Goal: Understand process/instructions: Learn how to perform a task or action

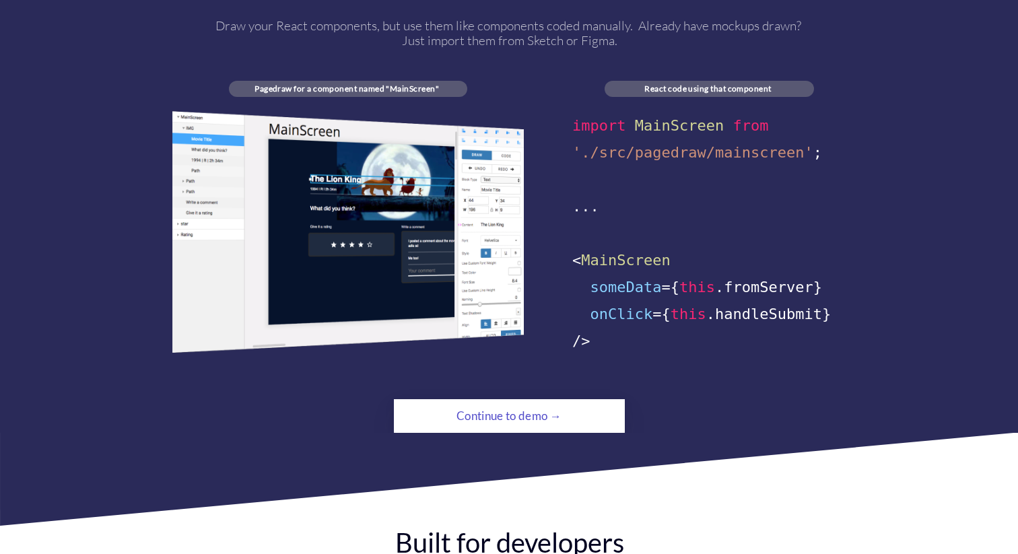
scroll to position [789, 0]
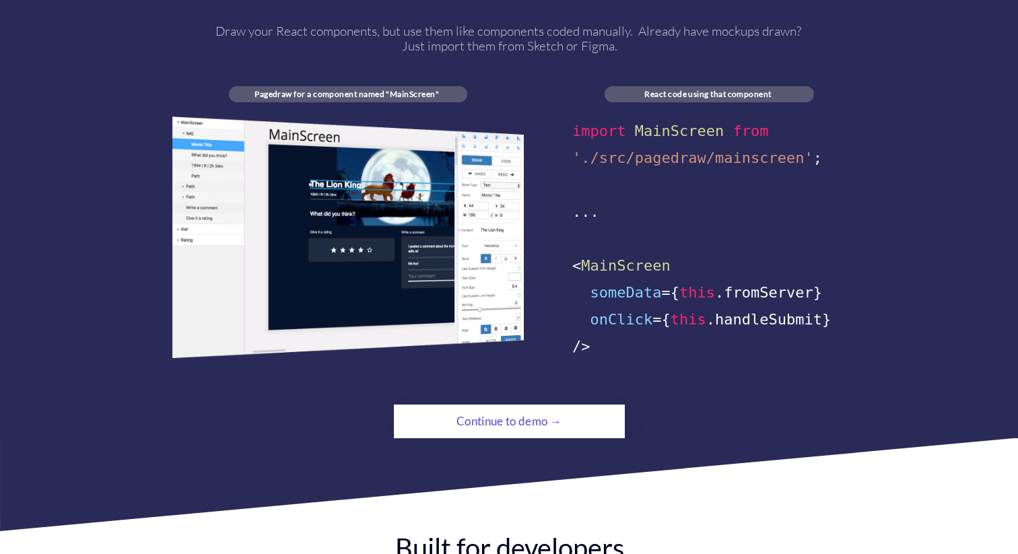
click at [452, 412] on div "Continue to demo →" at bounding box center [509, 421] width 158 height 27
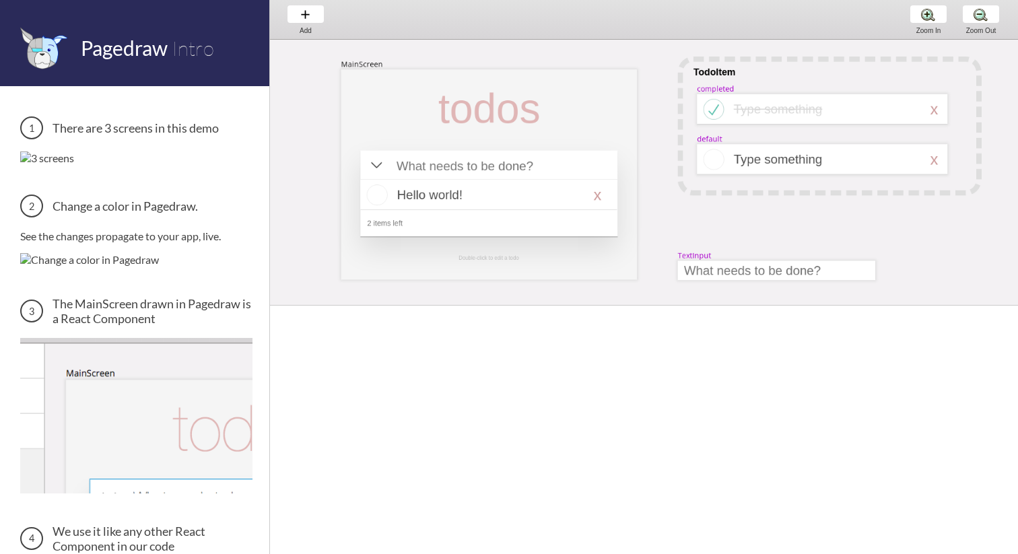
scroll to position [0, 21]
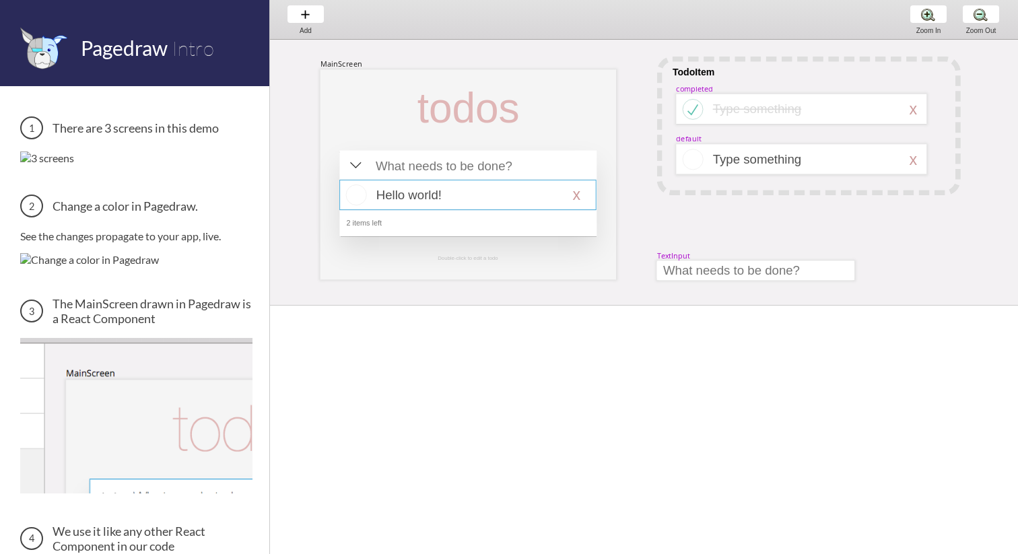
click at [504, 199] on div at bounding box center [467, 195] width 257 height 30
select select "16"
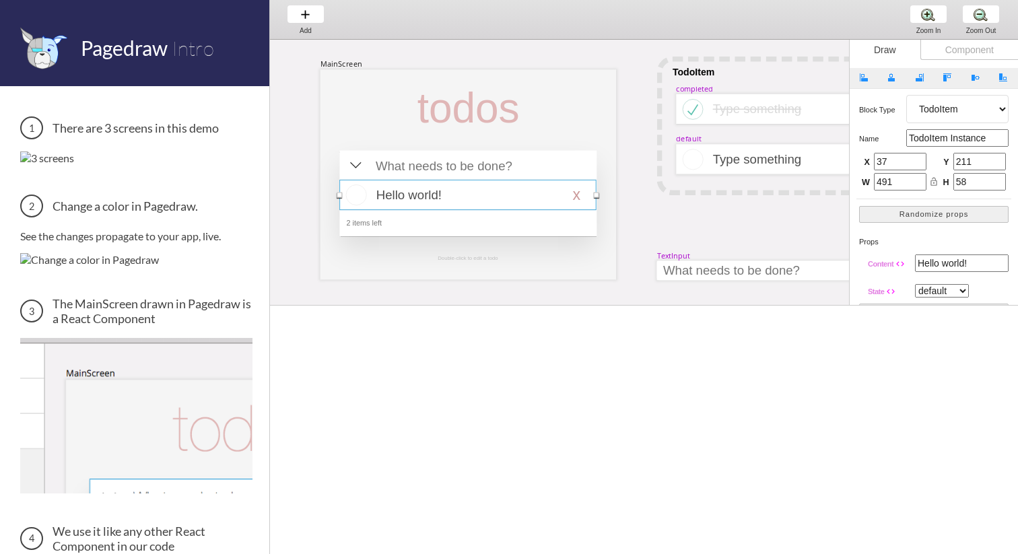
click at [502, 197] on div at bounding box center [467, 195] width 257 height 30
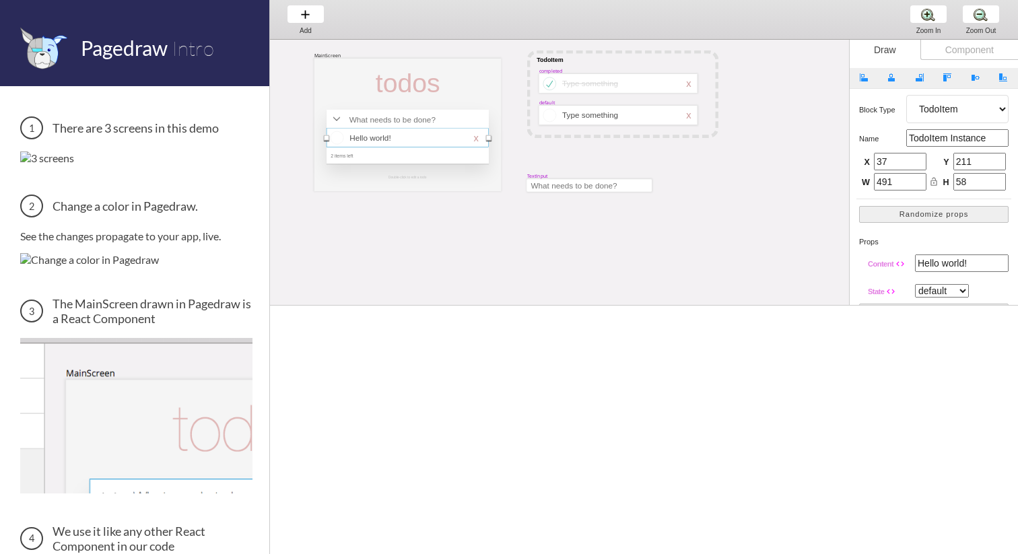
scroll to position [0, 1]
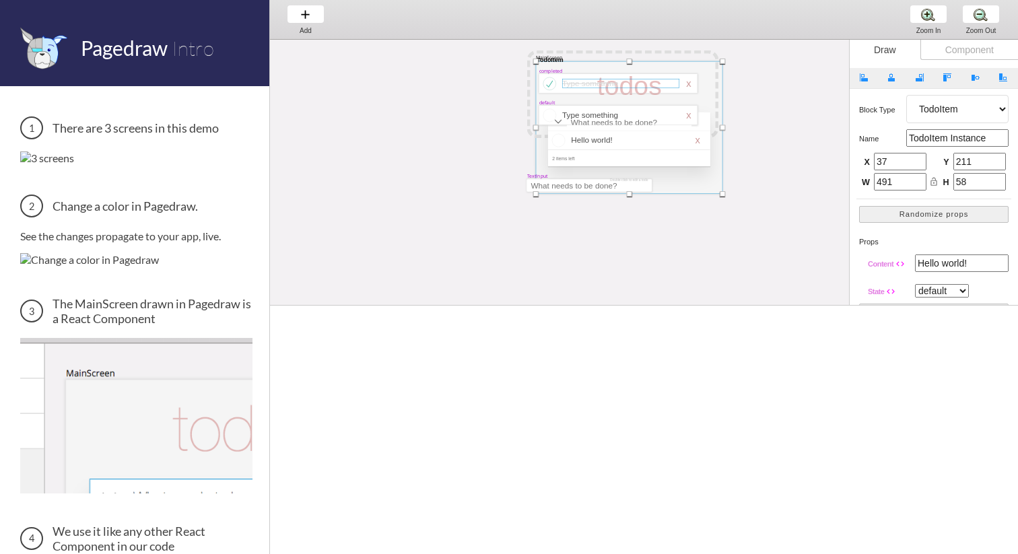
drag, startPoint x: 458, startPoint y: 76, endPoint x: 676, endPoint y: 79, distance: 218.3
click at [679, 40] on div "MainScreen todos Hello world! x 2 items left TodoItem completed Type something …" at bounding box center [745, 40] width 953 height 0
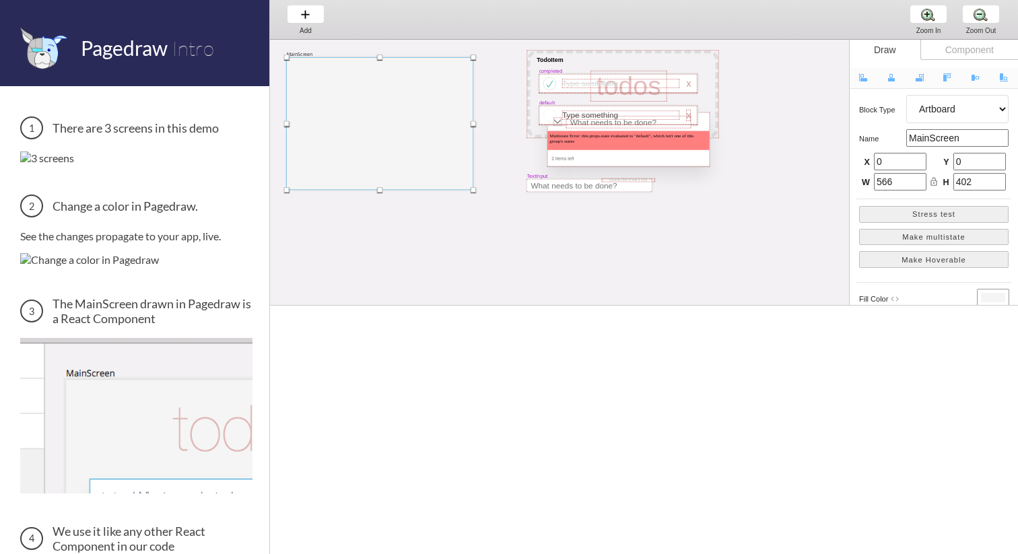
drag, startPoint x: 676, startPoint y: 79, endPoint x: 426, endPoint y: 73, distance: 250.0
click at [426, 40] on div "MainScreen todos Multistate Error: this.props.state evaluated to "default", whi…" at bounding box center [743, 40] width 949 height 0
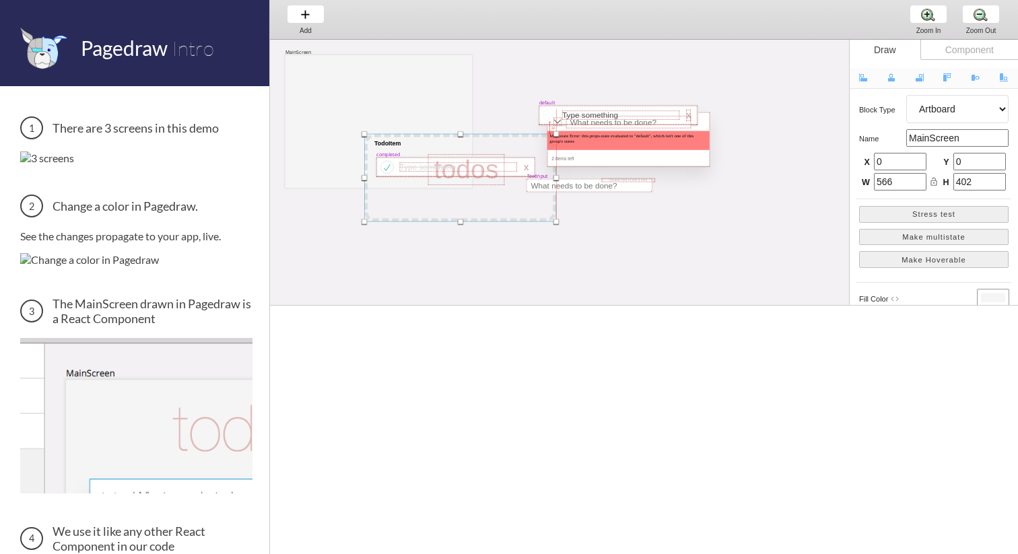
drag, startPoint x: 601, startPoint y: 63, endPoint x: 437, endPoint y: 147, distance: 184.1
click at [437, 147] on div at bounding box center [460, 178] width 192 height 88
select select "1"
